Goal: Transaction & Acquisition: Purchase product/service

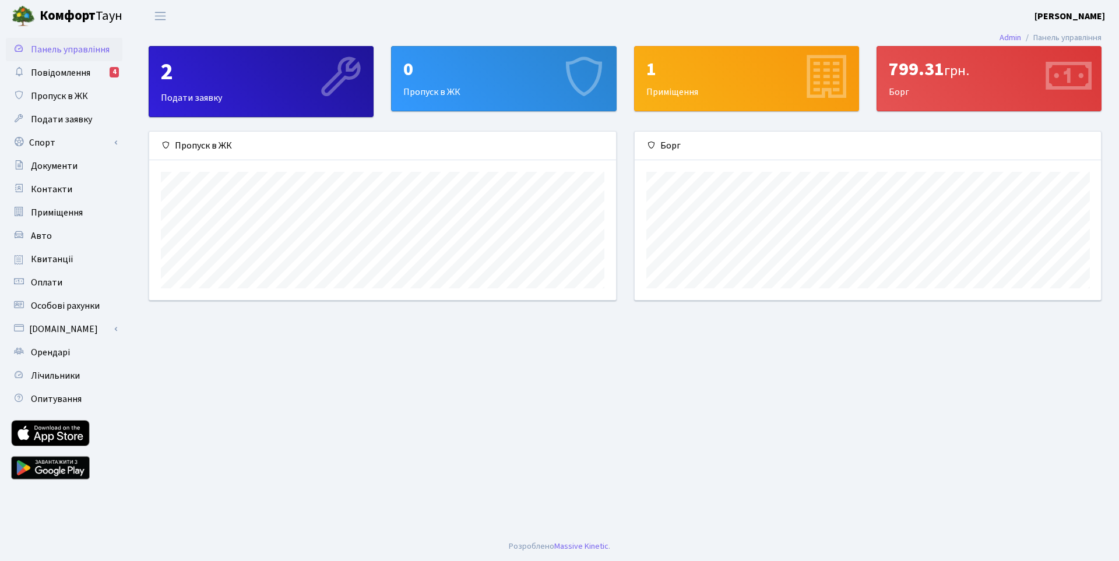
scroll to position [169, 466]
click at [51, 259] on span "Квитанції" at bounding box center [52, 259] width 43 height 13
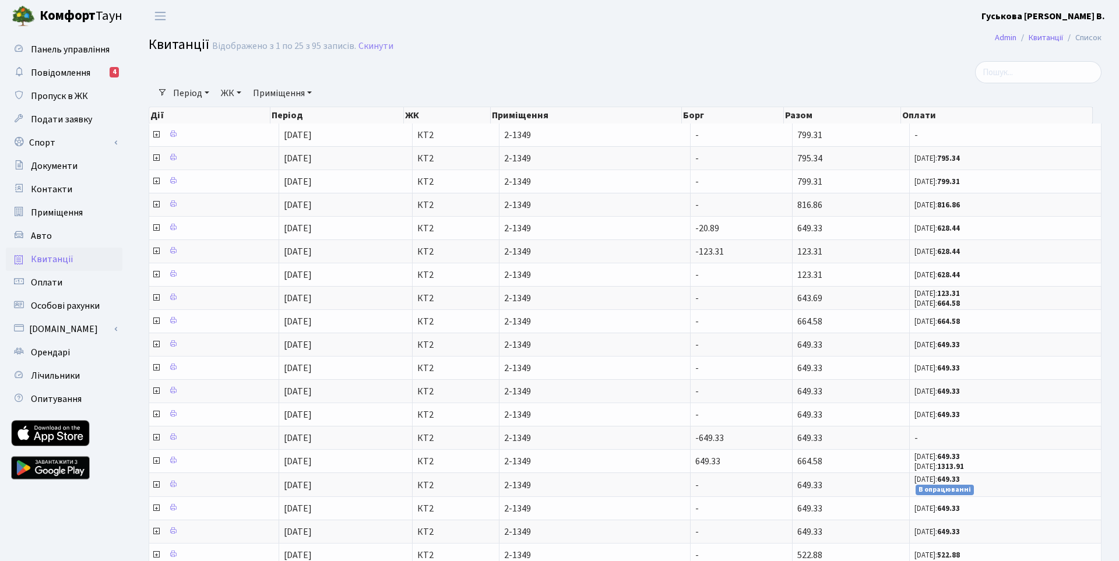
select select "25"
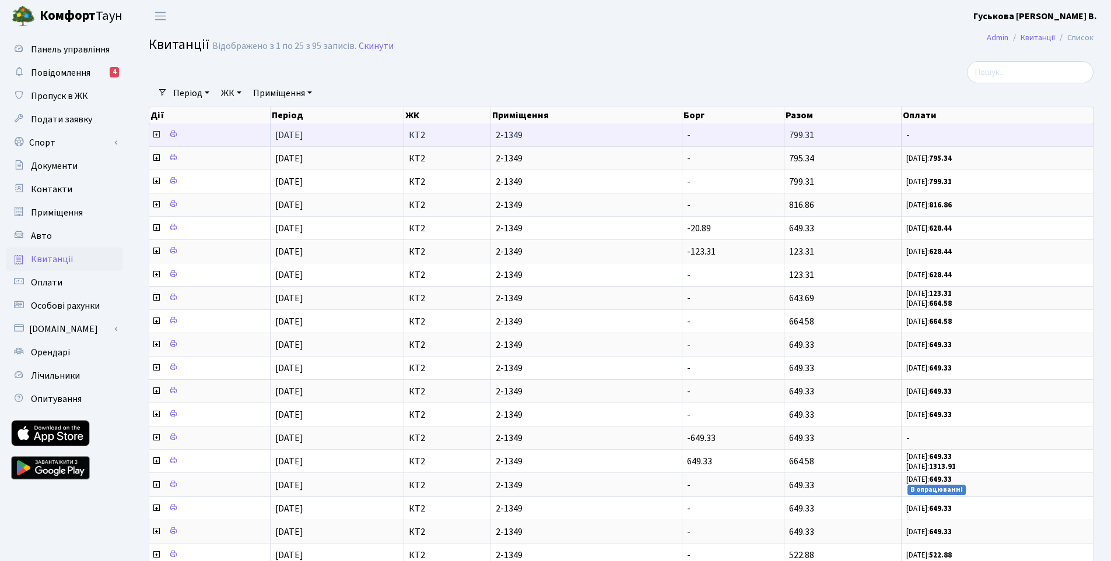
click at [155, 135] on icon at bounding box center [156, 134] width 9 height 9
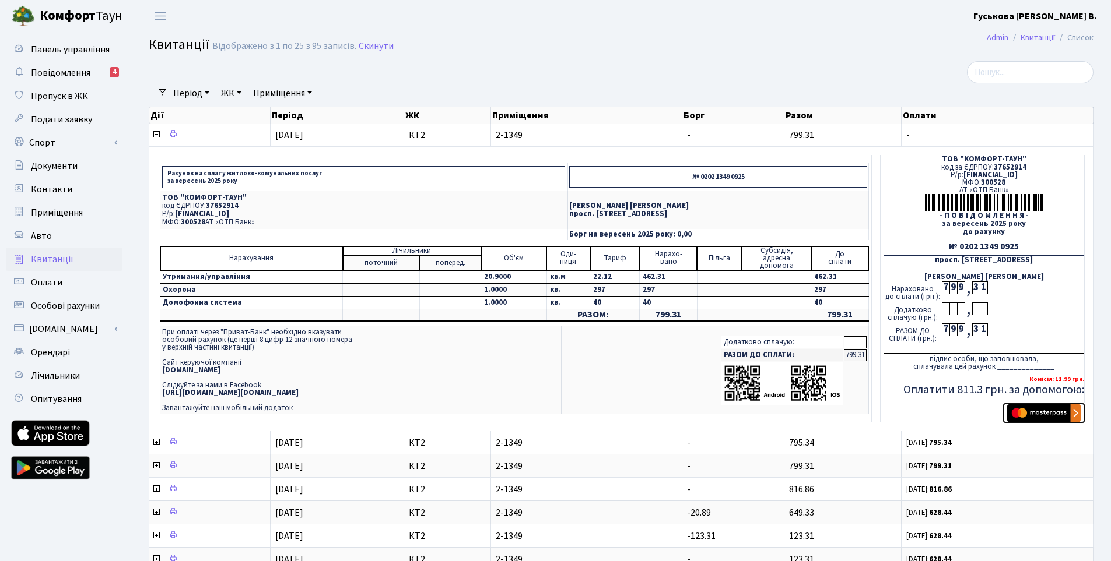
click at [1035, 412] on img "submit" at bounding box center [1043, 413] width 73 height 17
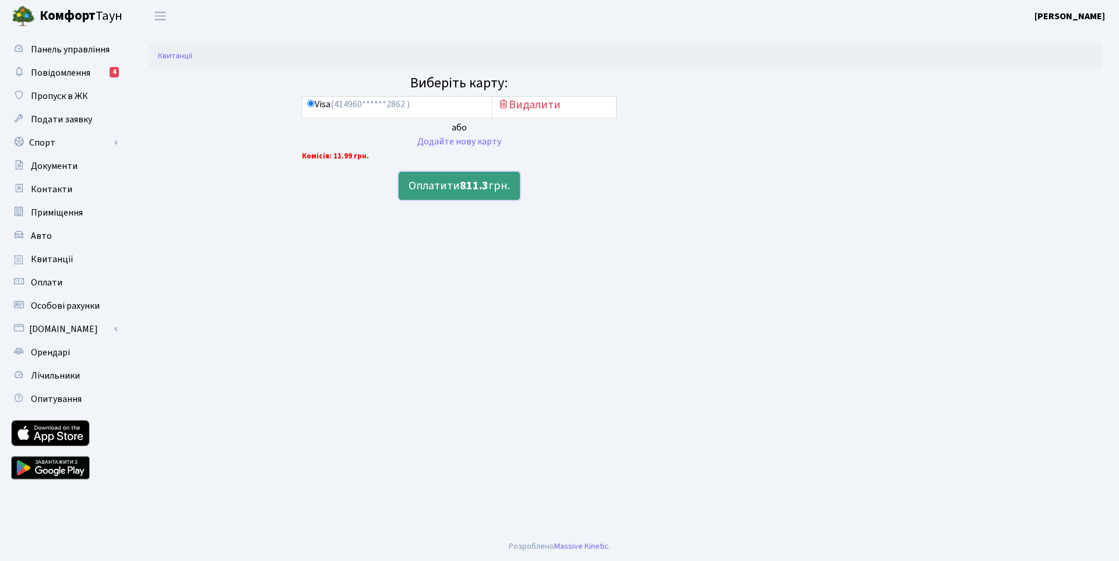
click at [455, 189] on button "Оплатити 811.3 грн." at bounding box center [459, 186] width 121 height 28
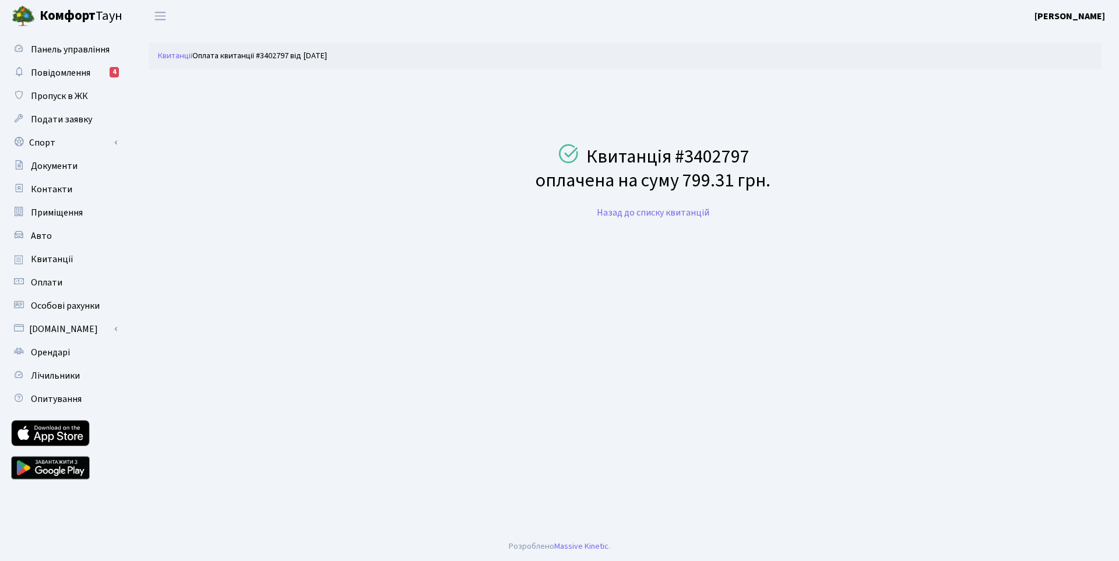
click at [1061, 12] on b "[PERSON_NAME]" at bounding box center [1070, 16] width 71 height 13
click at [1024, 60] on link "Вийти" at bounding box center [1047, 64] width 116 height 18
